Goal: Task Accomplishment & Management: Complete application form

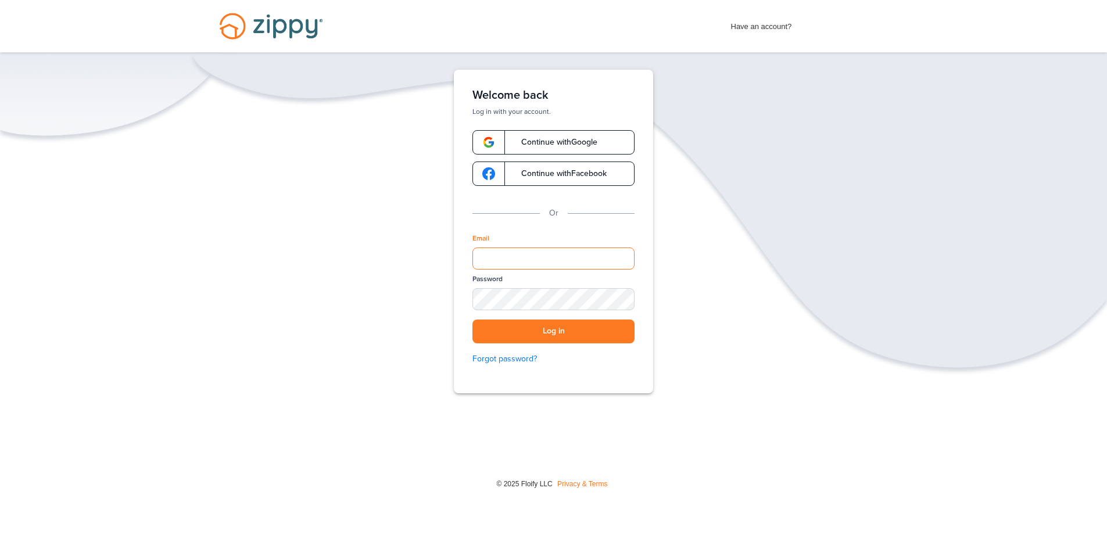
click at [500, 250] on input "Email" at bounding box center [553, 258] width 162 height 22
type input "**********"
click at [623, 299] on div "SHOW" at bounding box center [620, 299] width 26 height 11
click at [537, 331] on button "Log in" at bounding box center [553, 331] width 162 height 24
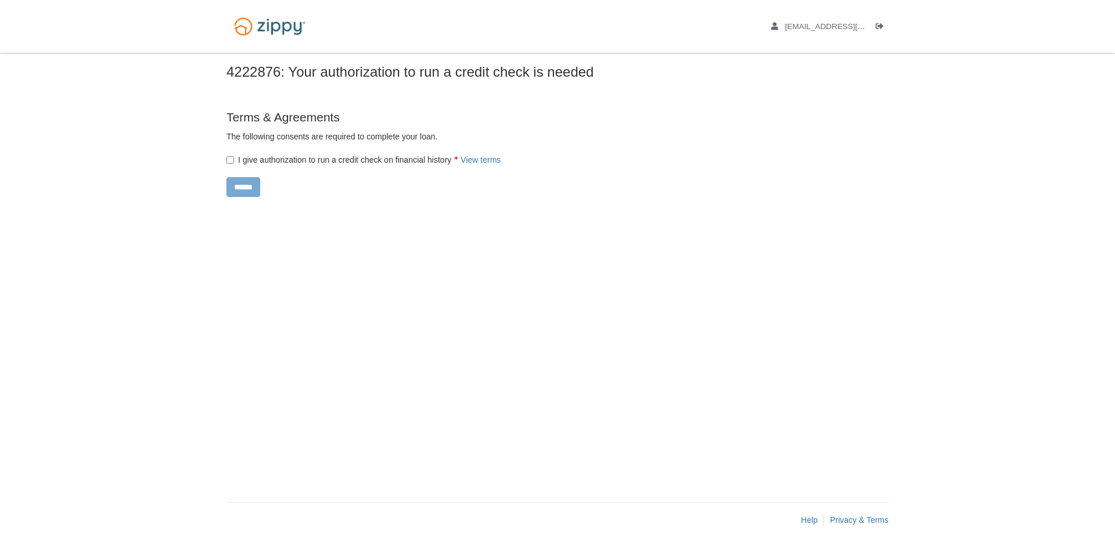
click at [232, 155] on div "I give authorization to run a credit check on financial history View terms" at bounding box center [459, 156] width 482 height 17
click at [250, 192] on input "******" at bounding box center [244, 187] width 34 height 20
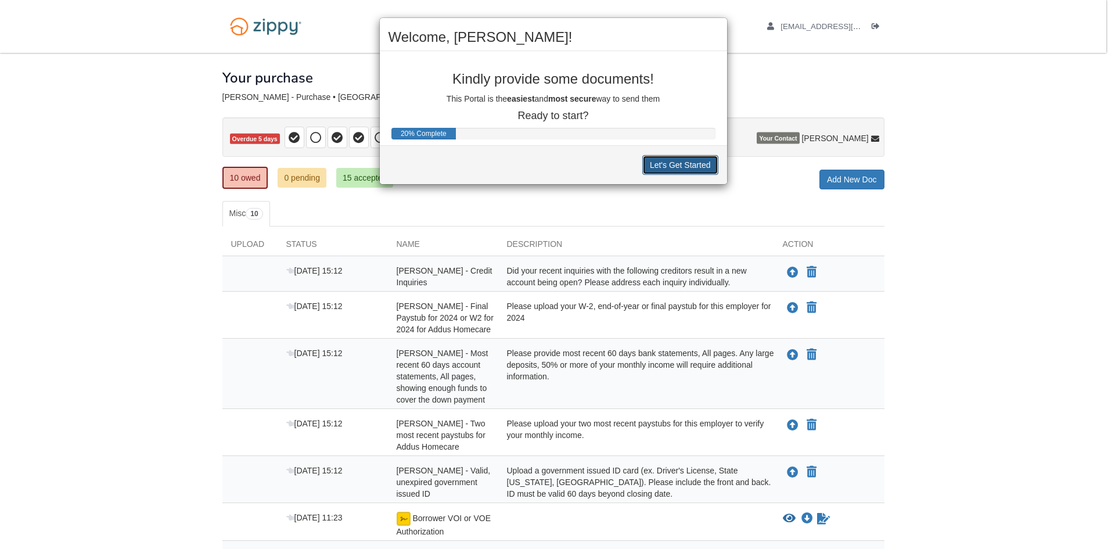
click at [670, 163] on button "Let's Get Started" at bounding box center [680, 165] width 76 height 20
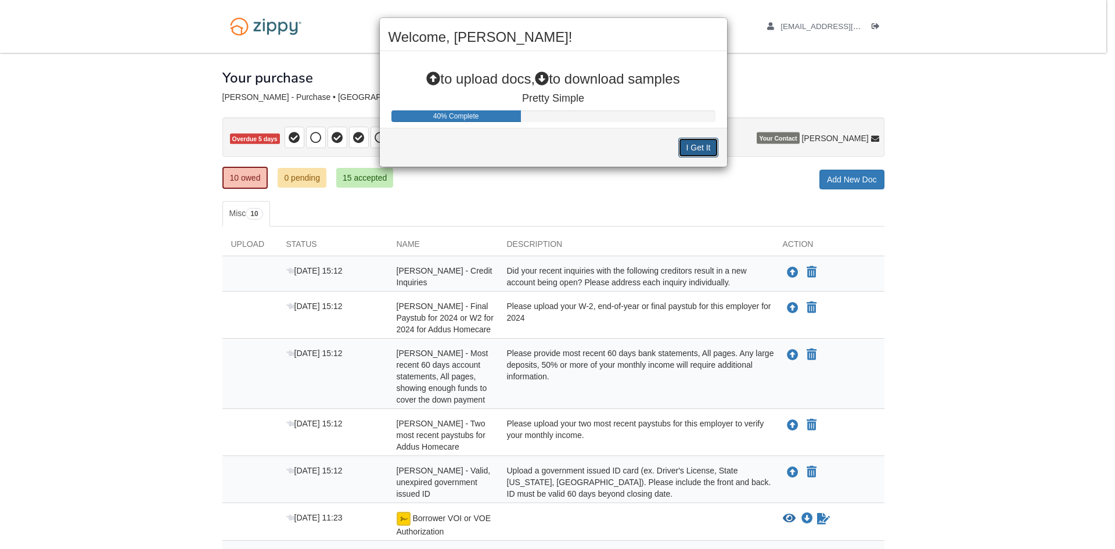
click at [693, 146] on button "I Get It" at bounding box center [697, 148] width 39 height 20
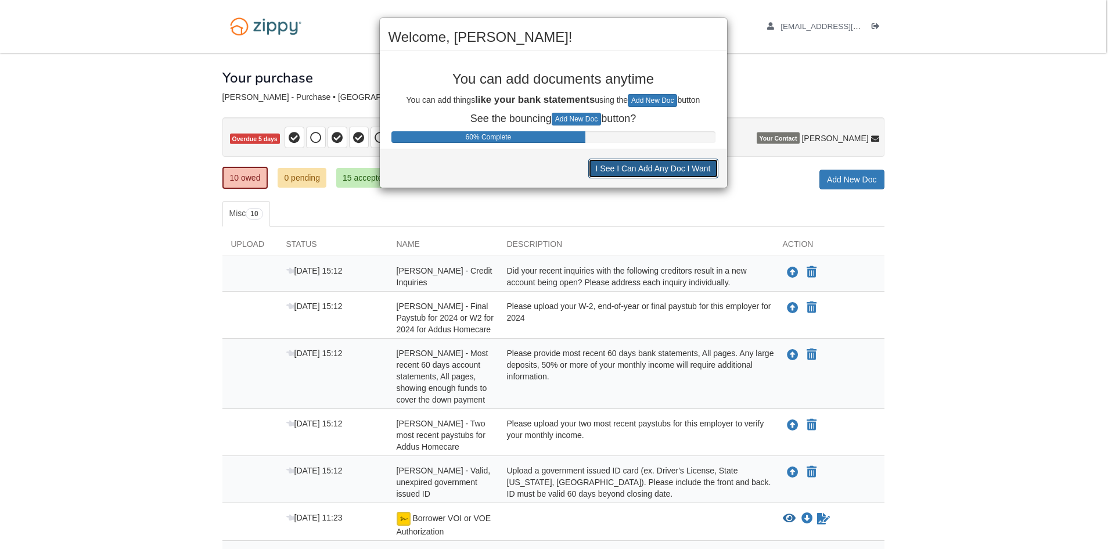
click at [641, 168] on button "I See I Can Add Any Doc I Want" at bounding box center [653, 169] width 130 height 20
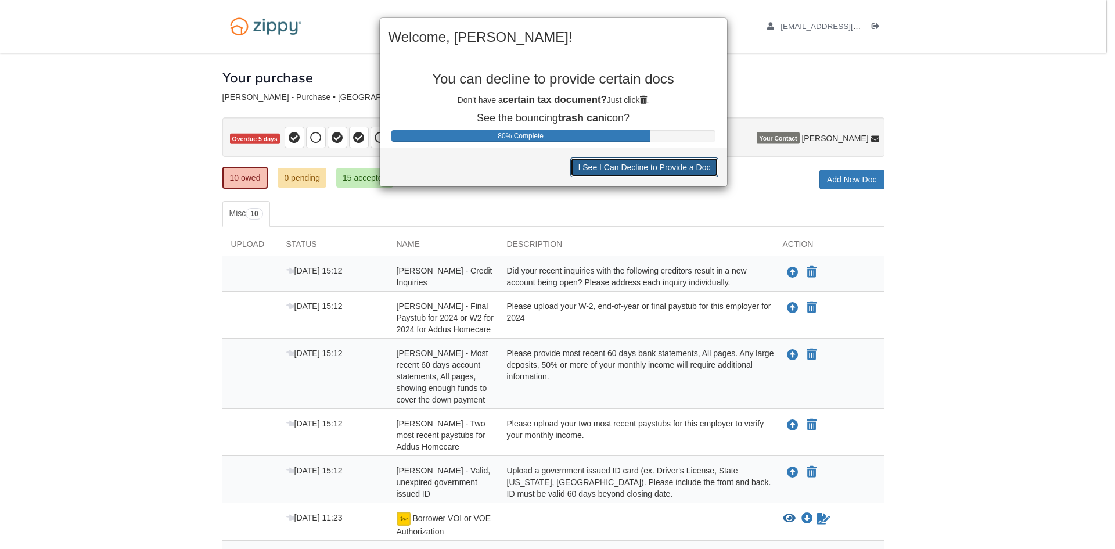
click at [660, 168] on button "I See I Can Decline to Provide a Doc" at bounding box center [644, 167] width 148 height 20
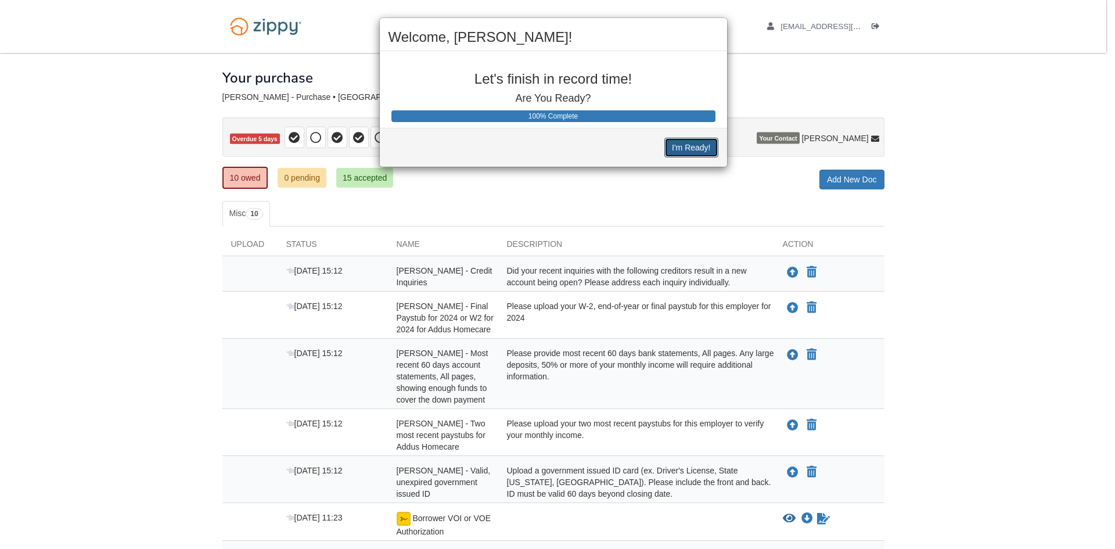
click at [684, 150] on button "I'm Ready!" at bounding box center [690, 148] width 53 height 20
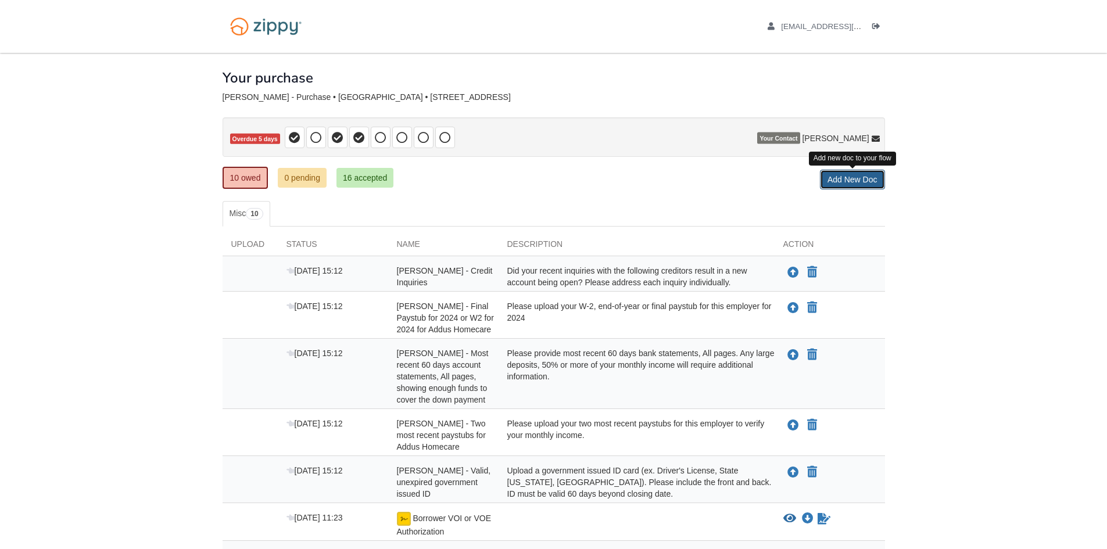
click at [848, 178] on link "Add New Doc" at bounding box center [852, 180] width 65 height 20
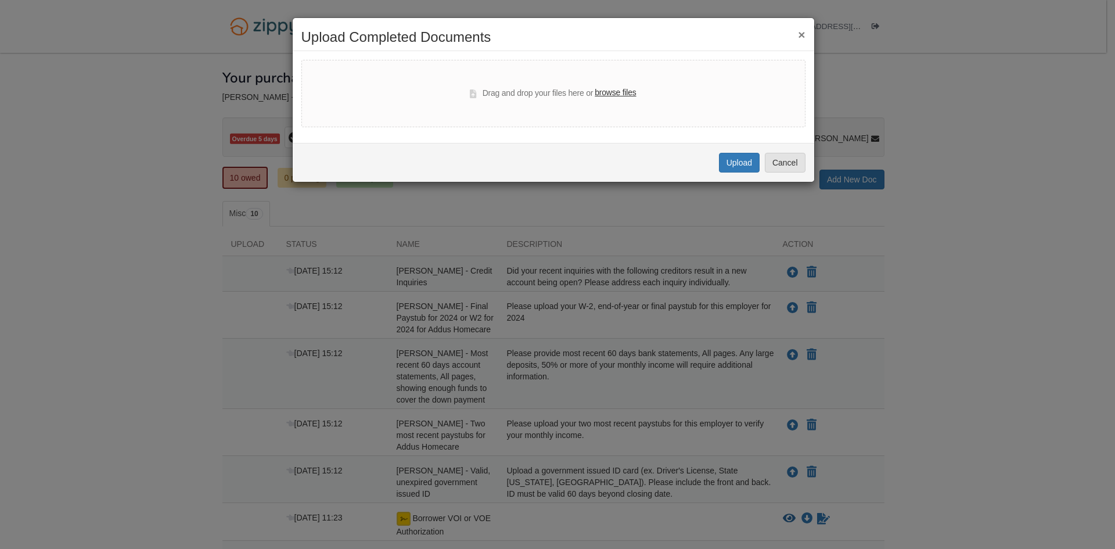
drag, startPoint x: 593, startPoint y: 37, endPoint x: 538, endPoint y: 37, distance: 55.2
click at [538, 37] on h2 "Upload Completed Documents" at bounding box center [553, 37] width 504 height 15
click at [620, 88] on label "browse files" at bounding box center [615, 93] width 41 height 13
click at [0, 0] on input "browse files" at bounding box center [0, 0] width 0 height 0
select select "****"
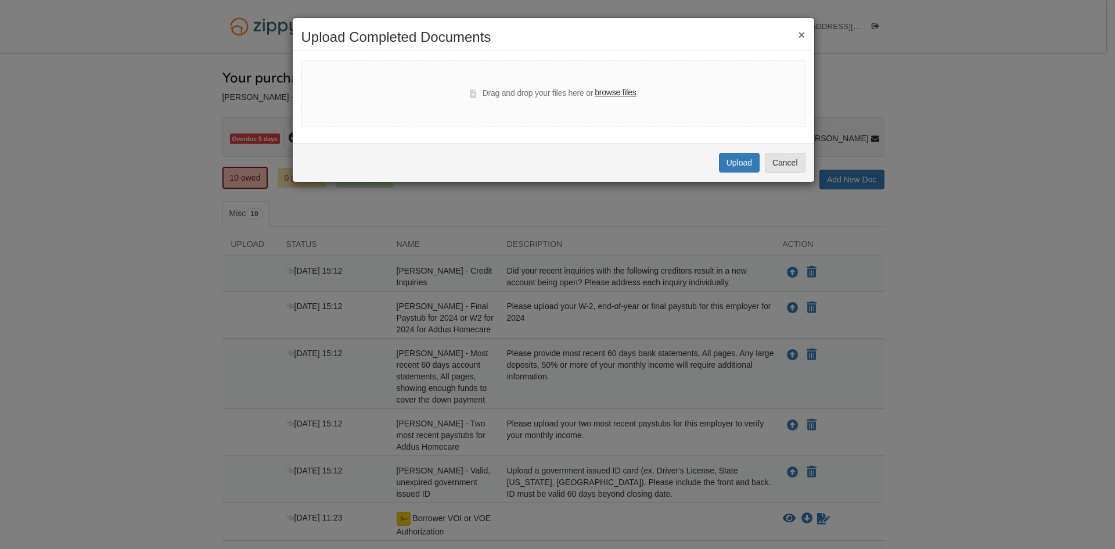
select select "****"
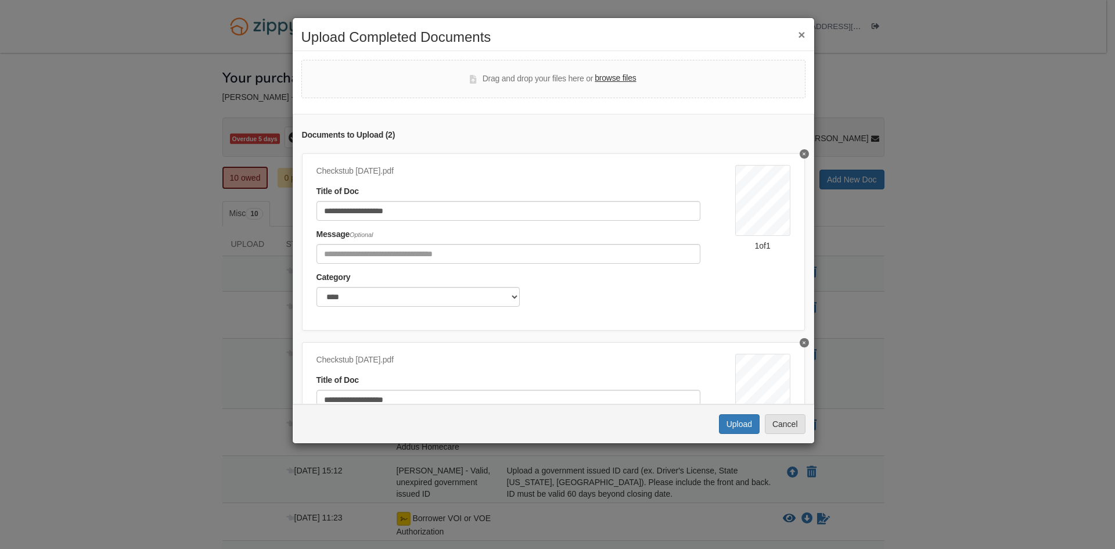
click at [608, 78] on label "browse files" at bounding box center [615, 78] width 41 height 13
click at [0, 0] on input "browse files" at bounding box center [0, 0] width 0 height 0
select select "****"
click at [623, 81] on label "browse files" at bounding box center [615, 78] width 41 height 13
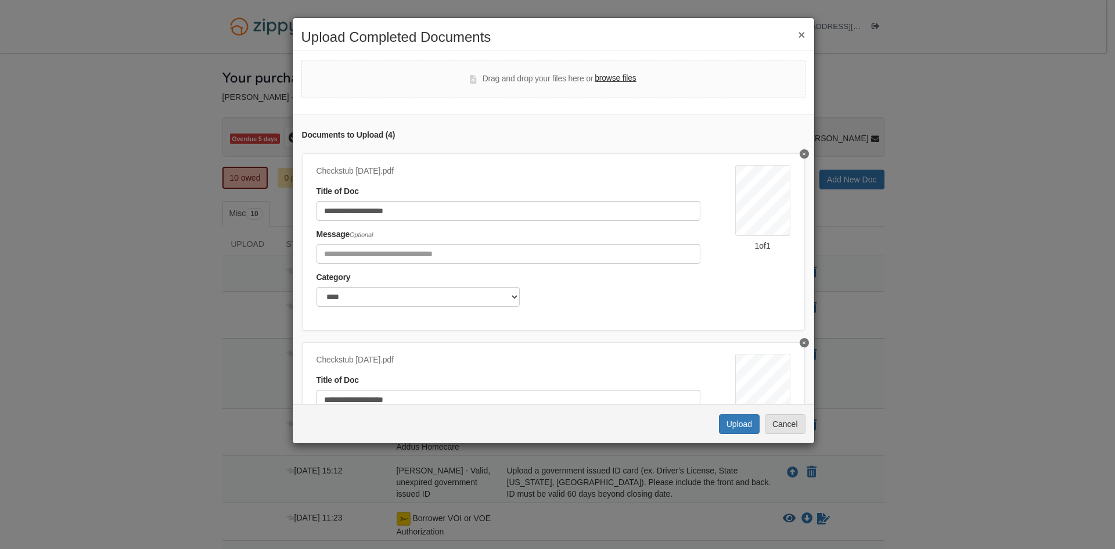
click at [0, 0] on input "browse files" at bounding box center [0, 0] width 0 height 0
click at [612, 78] on label "browse files" at bounding box center [615, 78] width 41 height 13
click at [0, 0] on input "browse files" at bounding box center [0, 0] width 0 height 0
select select "****"
click at [614, 77] on label "browse files" at bounding box center [615, 78] width 41 height 13
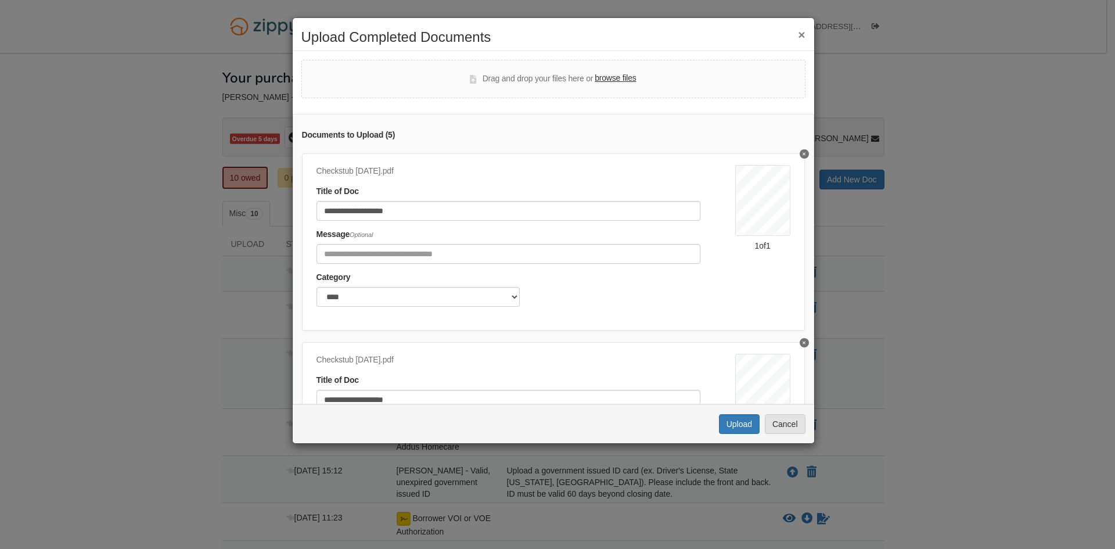
click at [0, 0] on input "browse files" at bounding box center [0, 0] width 0 height 0
click at [735, 423] on button "Upload" at bounding box center [739, 424] width 41 height 20
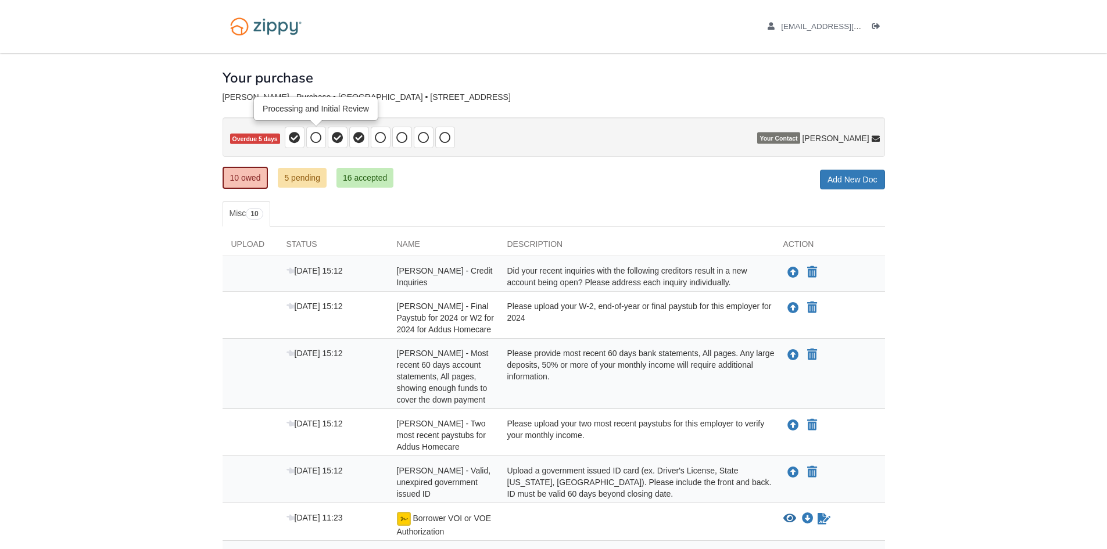
click at [314, 135] on icon at bounding box center [316, 138] width 12 height 12
click at [300, 175] on link "5 pending" at bounding box center [302, 178] width 49 height 20
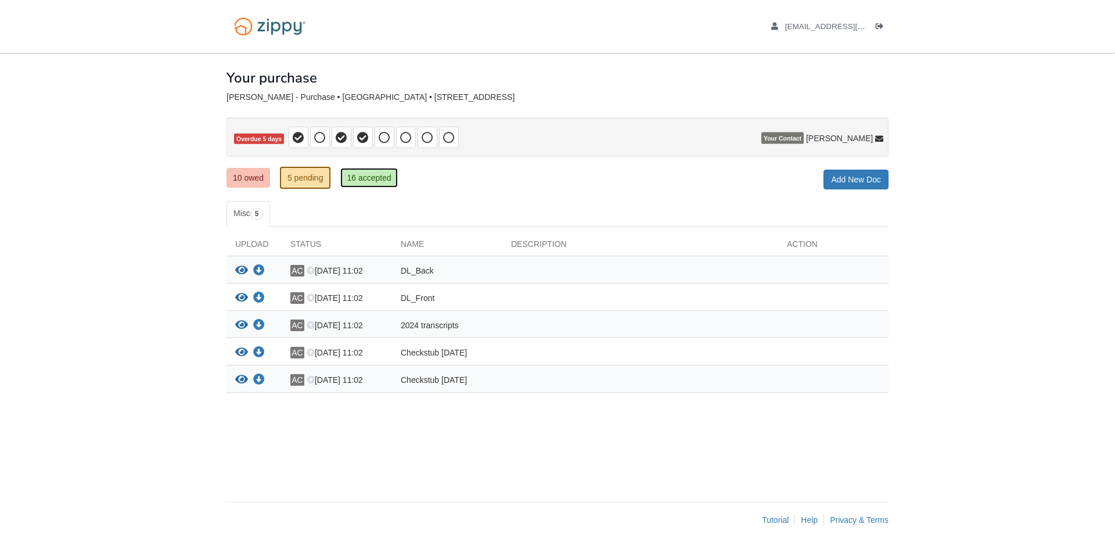
click at [367, 175] on link "16 accepted" at bounding box center [368, 178] width 57 height 20
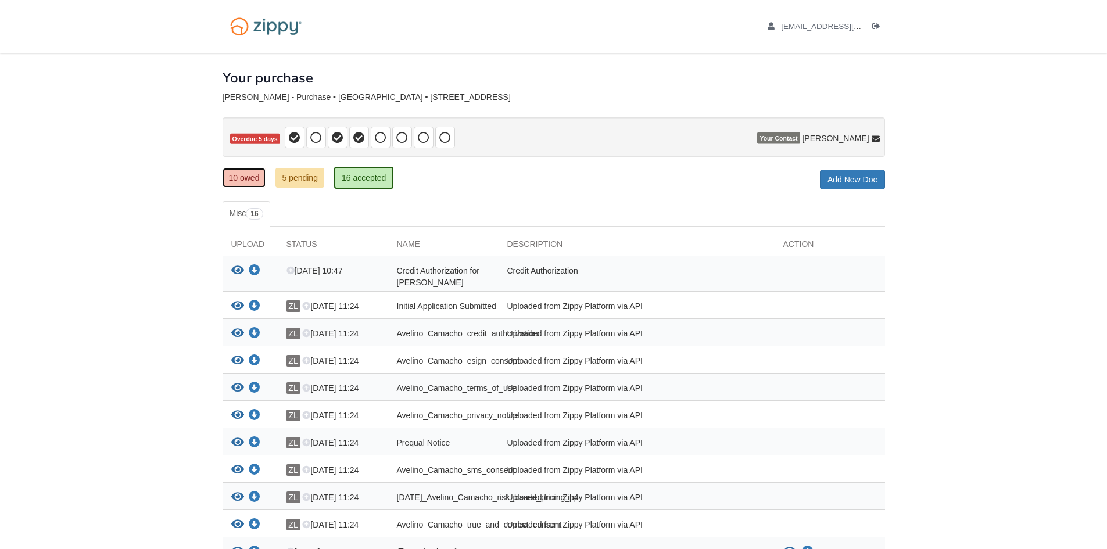
click at [240, 179] on link "10 owed" at bounding box center [244, 178] width 44 height 20
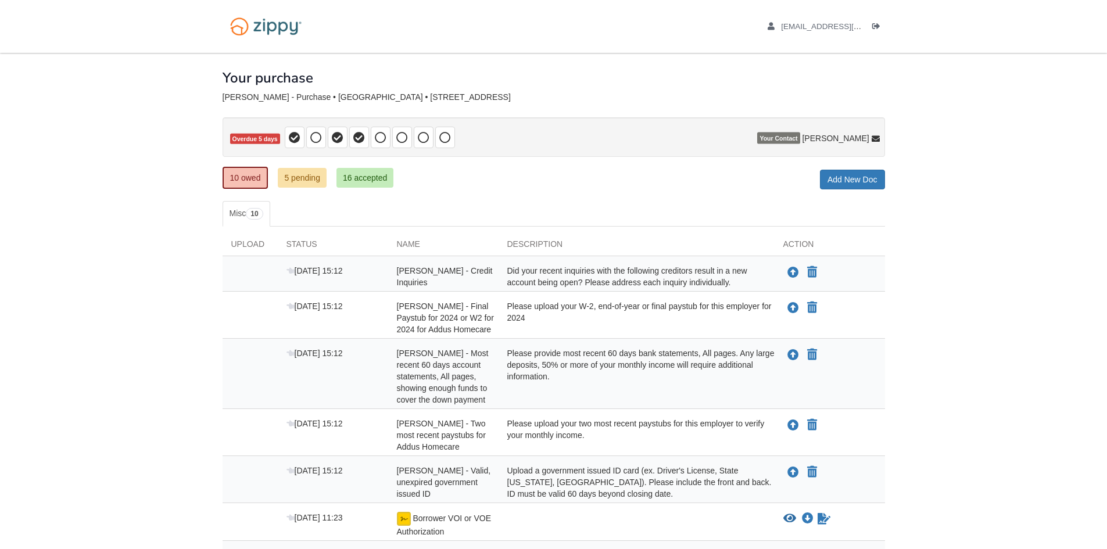
click at [491, 96] on div "[PERSON_NAME] - Purchase • [GEOGRAPHIC_DATA] • [STREET_ADDRESS]" at bounding box center [553, 97] width 662 height 10
click at [625, 89] on div "× × × Pending Add Document Notice document will be included in the email sent t…" at bounding box center [553, 390] width 662 height 674
click at [382, 137] on icon at bounding box center [381, 138] width 12 height 12
click at [397, 134] on icon at bounding box center [402, 138] width 12 height 12
click at [562, 152] on p "Overdue 5 days" at bounding box center [553, 136] width 662 height 39
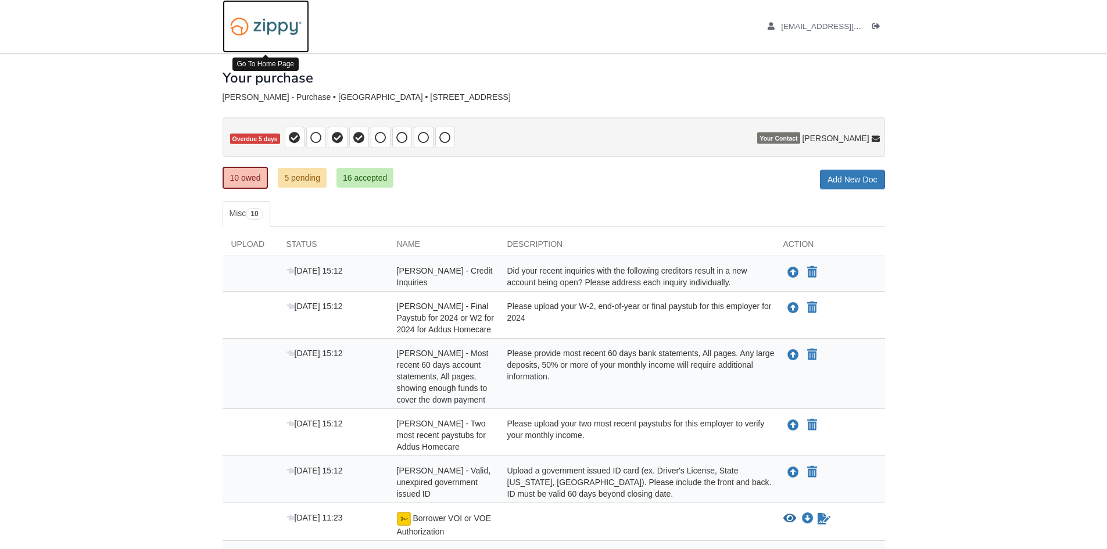
click at [249, 32] on img at bounding box center [265, 27] width 87 height 30
click at [276, 30] on img at bounding box center [265, 27] width 87 height 30
